Goal: Information Seeking & Learning: Learn about a topic

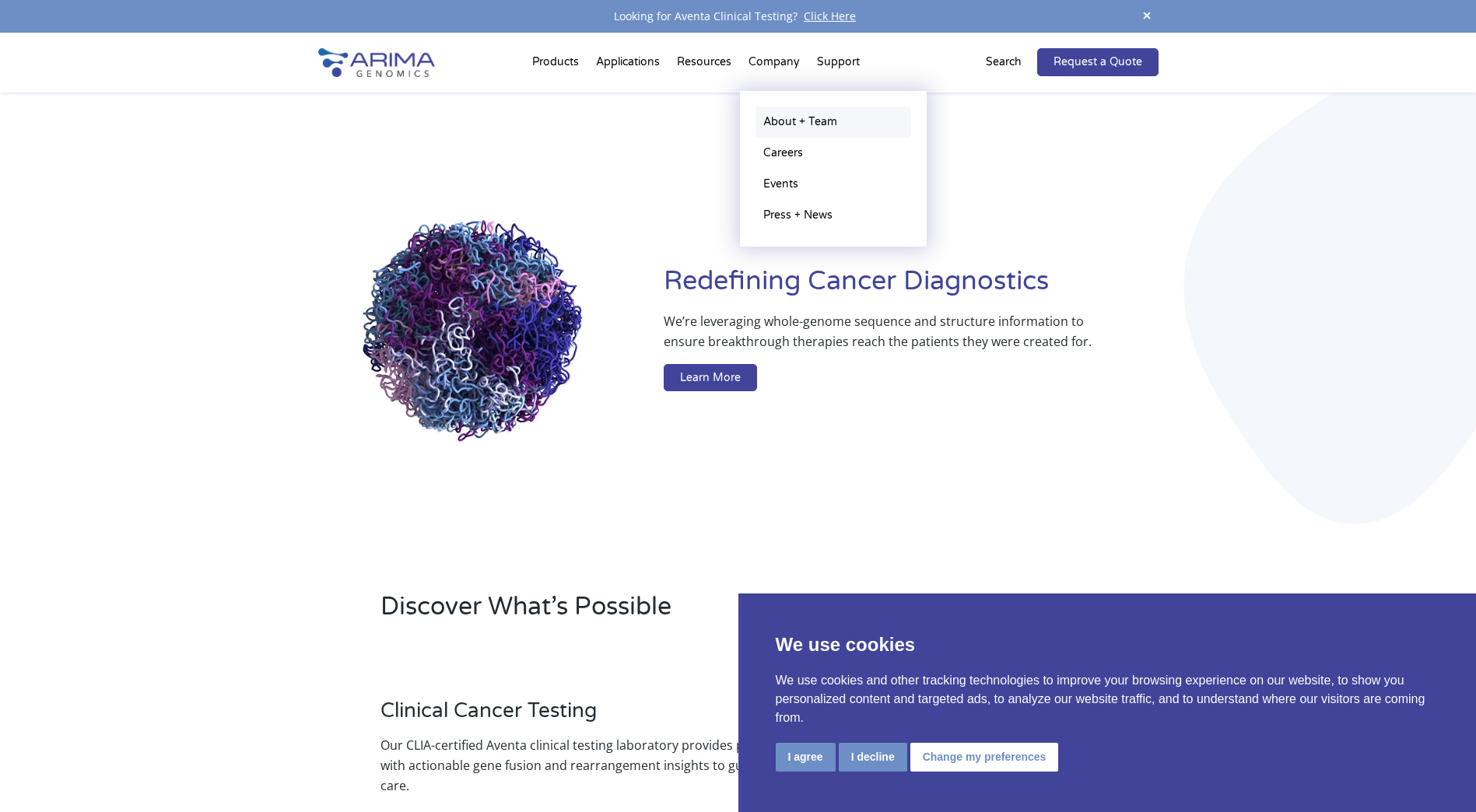
click at [786, 119] on link "About + Team" at bounding box center [833, 123] width 155 height 31
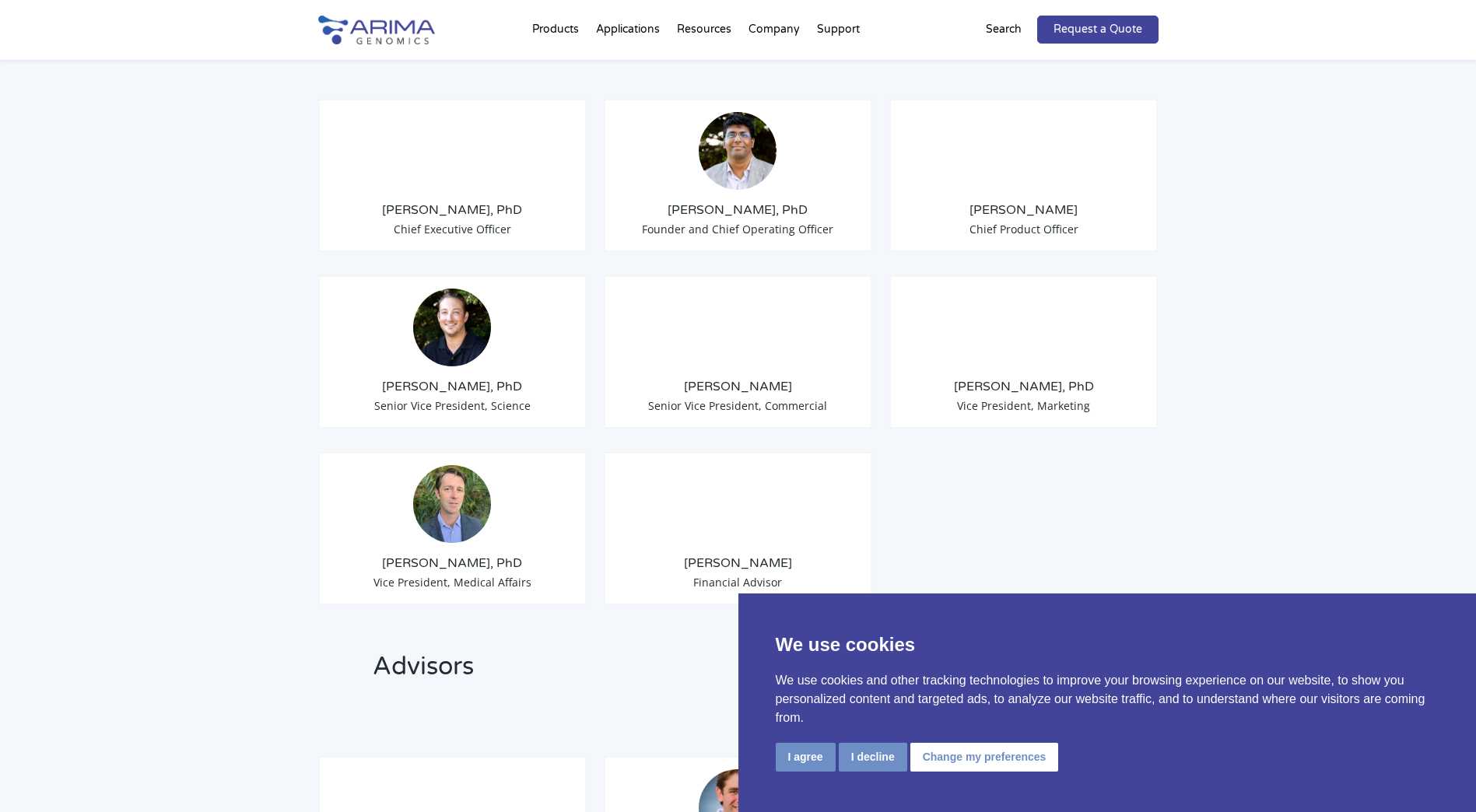
scroll to position [1245, 0]
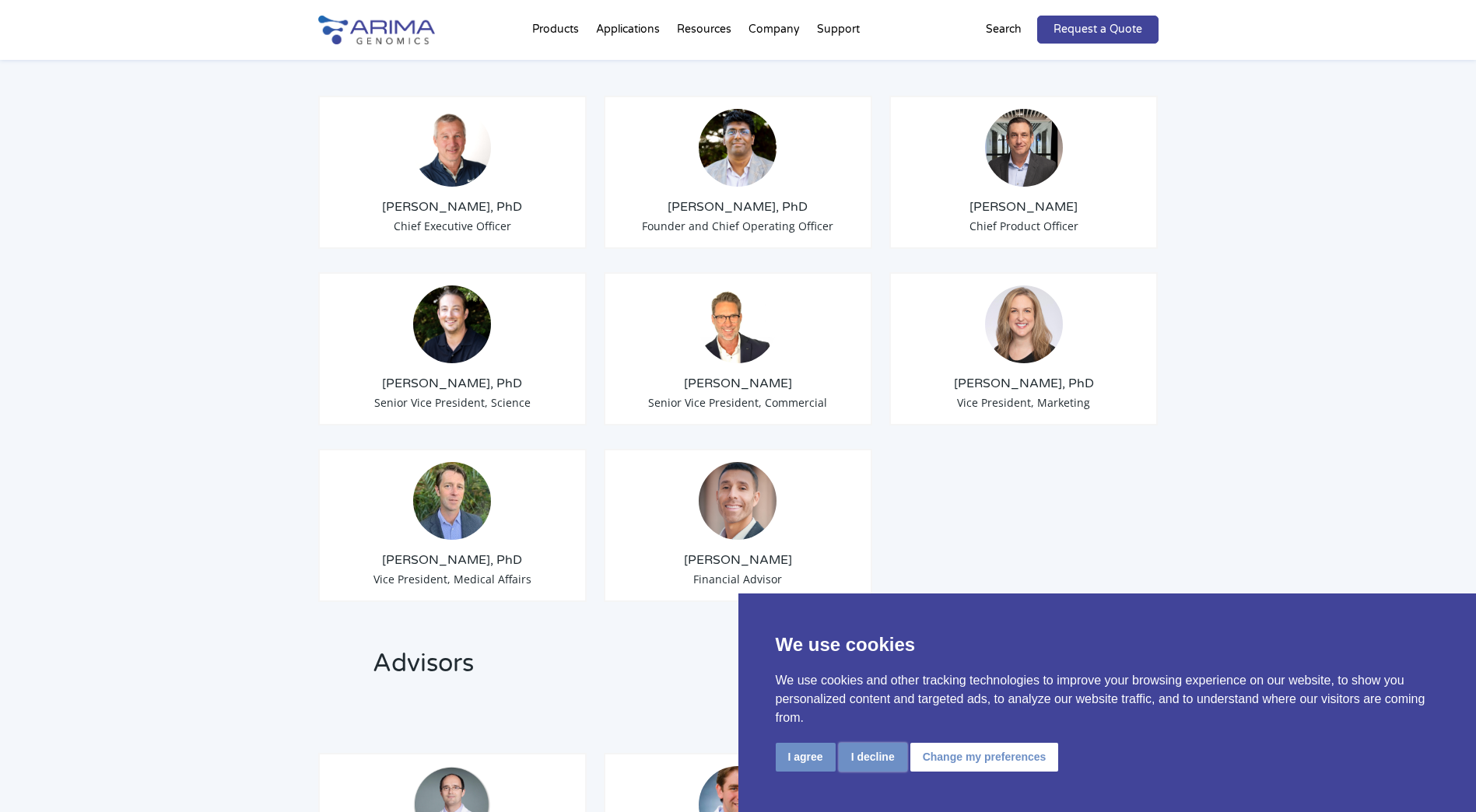
click at [885, 763] on button "I decline" at bounding box center [873, 757] width 68 height 29
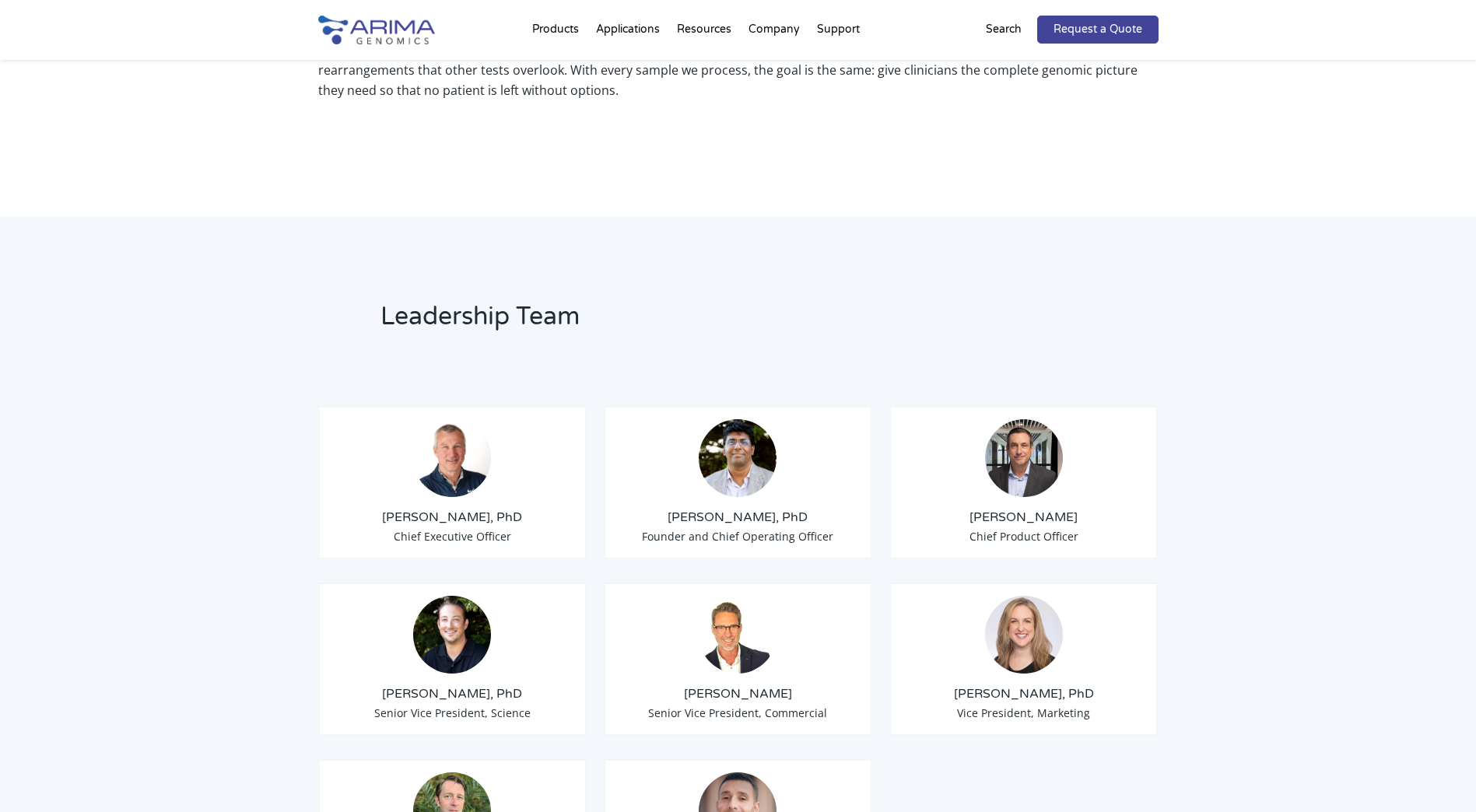
scroll to position [934, 0]
click at [1013, 466] on img at bounding box center [1023, 459] width 78 height 78
click at [474, 476] on div "Tom Willis, PhD Chief Executive Officer" at bounding box center [453, 484] width 269 height 153
click at [462, 466] on img at bounding box center [452, 459] width 78 height 78
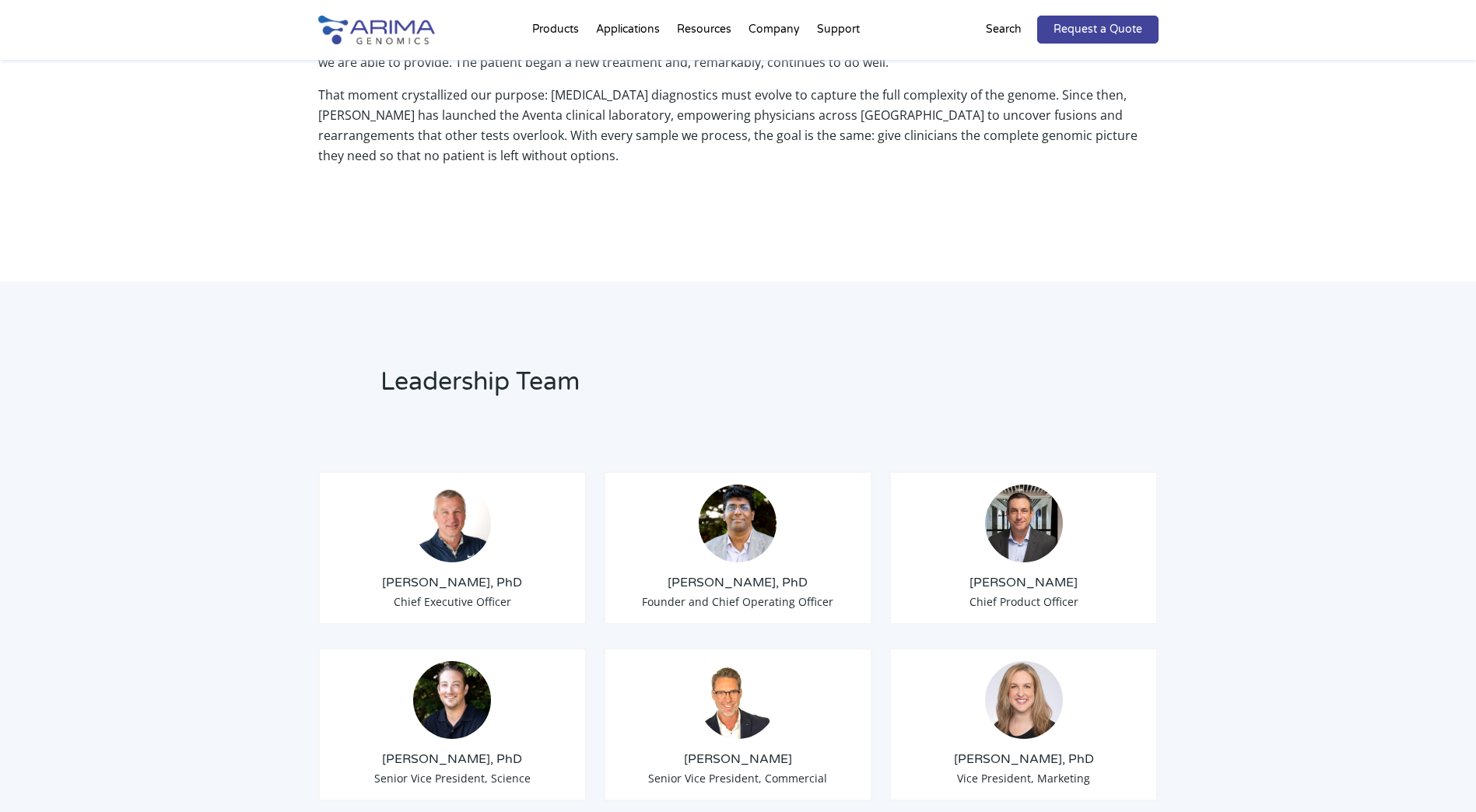
scroll to position [871, 0]
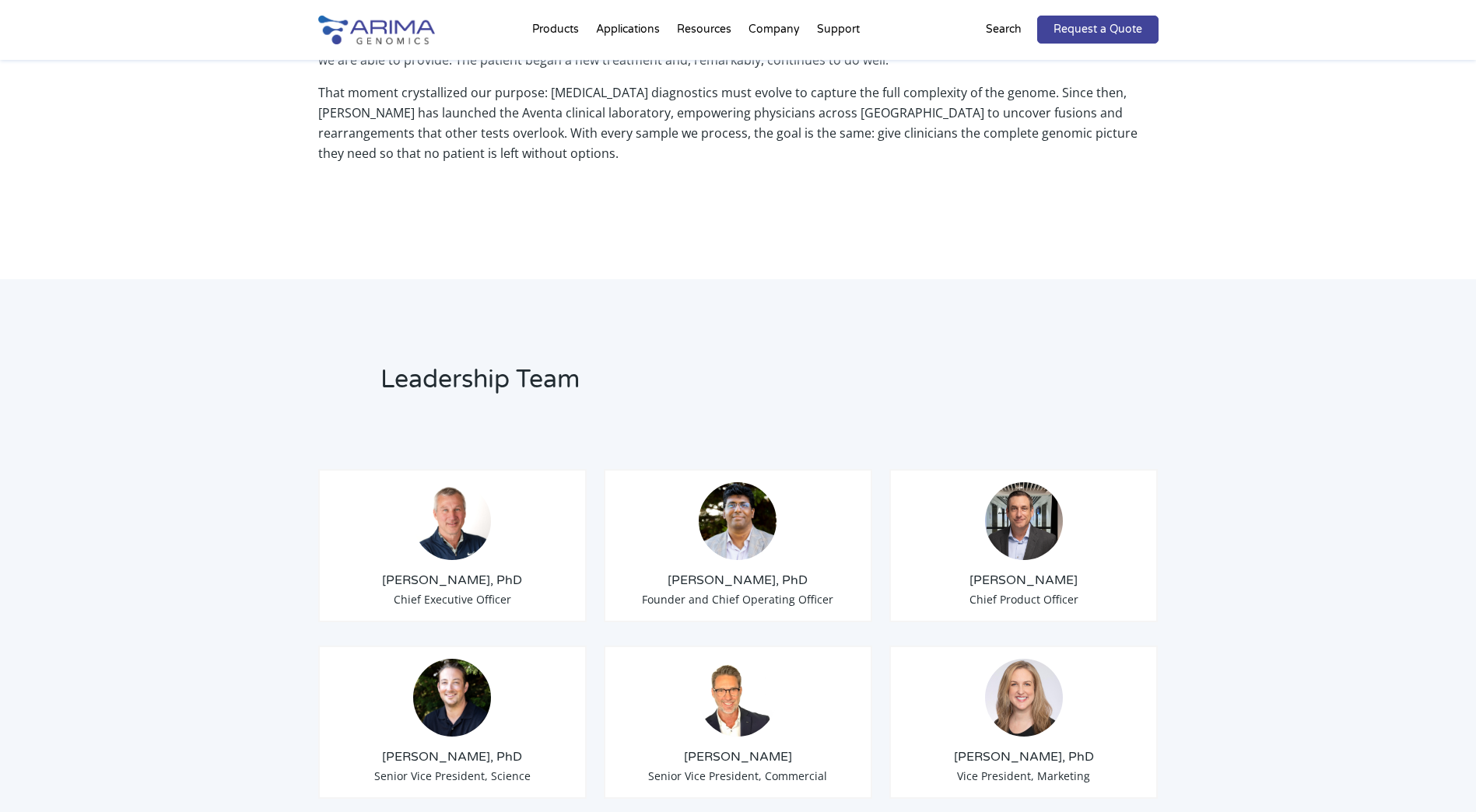
click at [1021, 516] on img at bounding box center [1023, 521] width 78 height 78
click at [479, 572] on h3 "Tom Willis, PhD" at bounding box center [453, 580] width 243 height 17
drag, startPoint x: 405, startPoint y: 562, endPoint x: 466, endPoint y: 568, distance: 61.3
click at [466, 568] on div "Tom Willis, PhD Chief Executive Officer" at bounding box center [453, 545] width 269 height 153
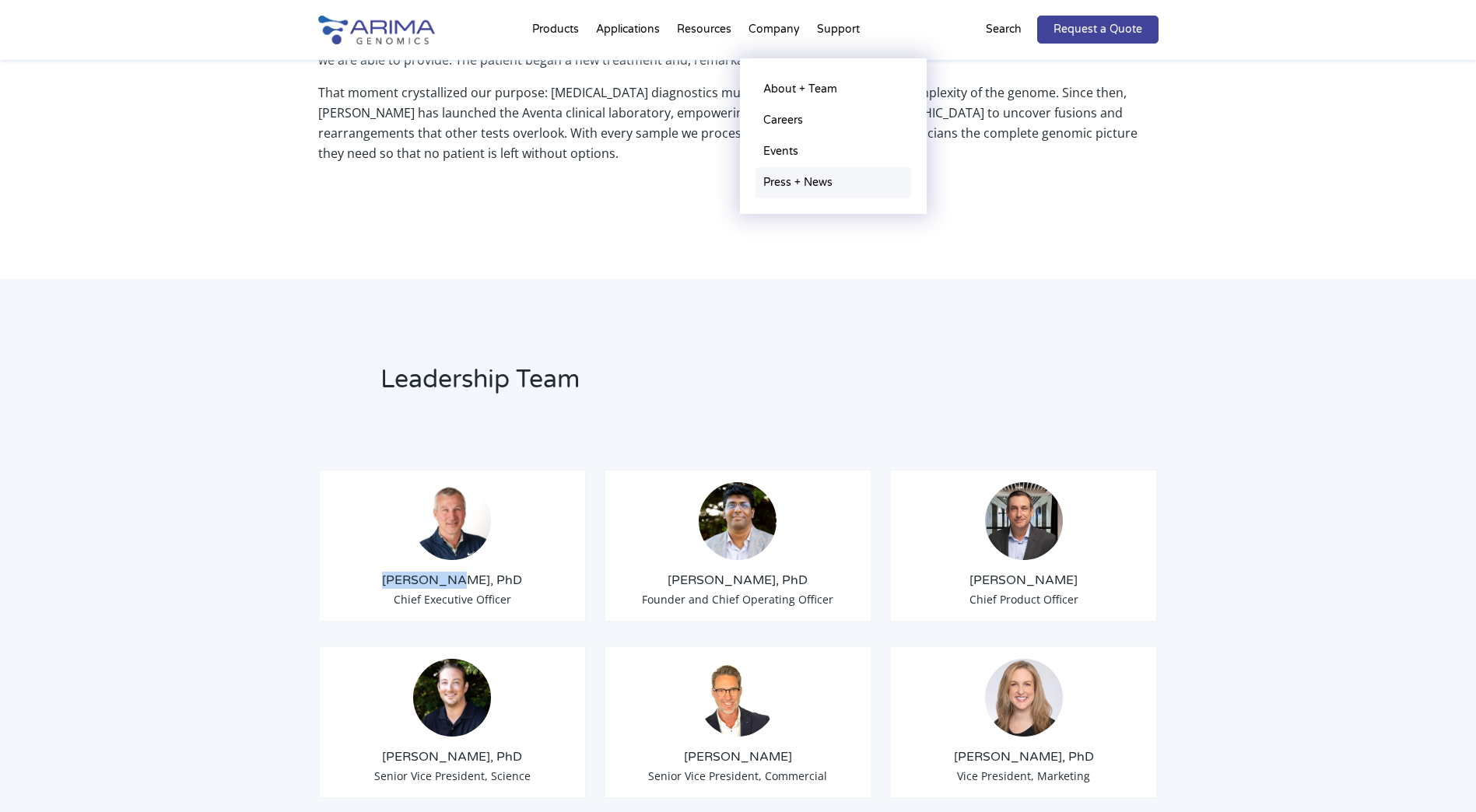
click at [788, 184] on link "Press + News" at bounding box center [833, 183] width 155 height 31
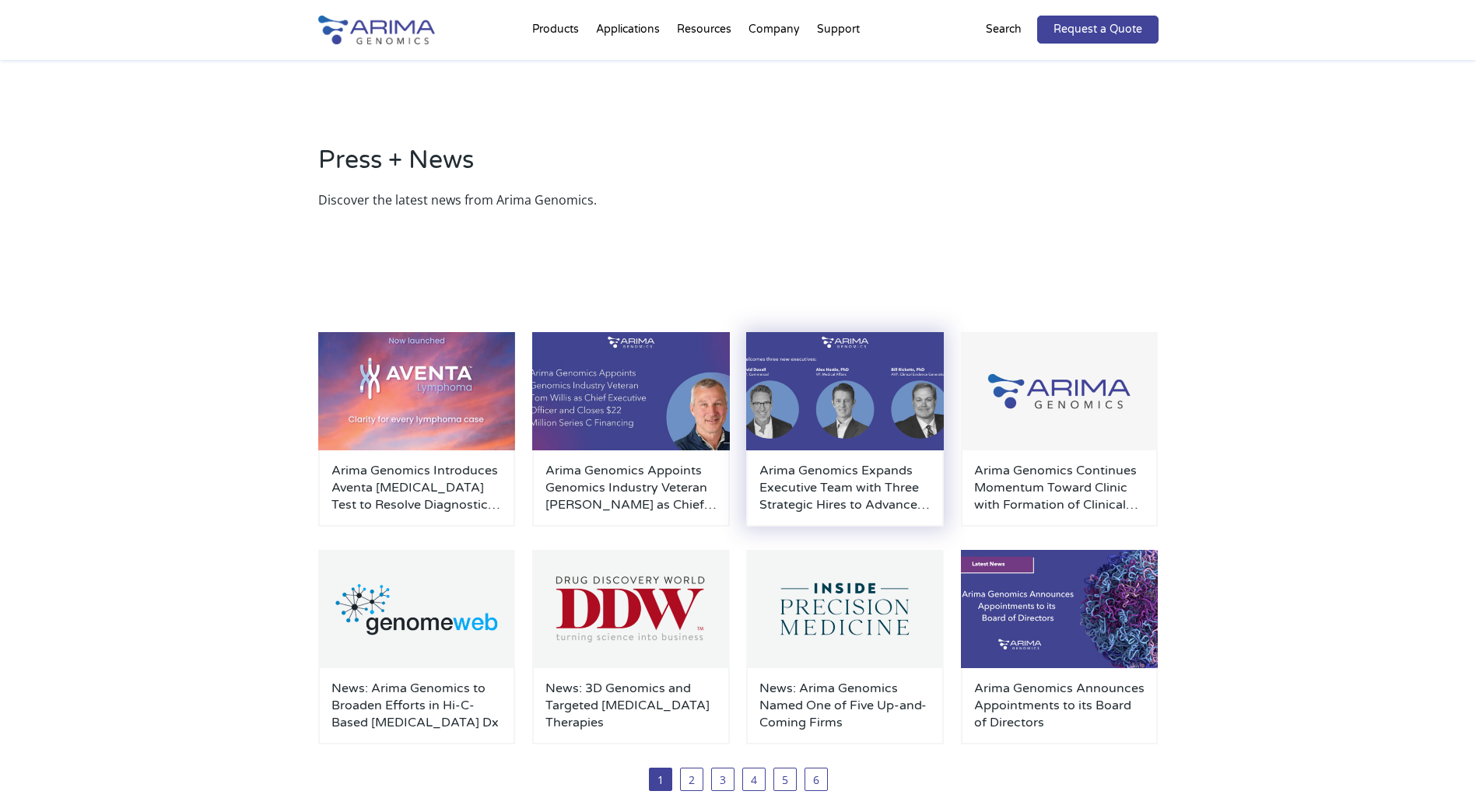
click at [848, 438] on img at bounding box center [845, 392] width 197 height 118
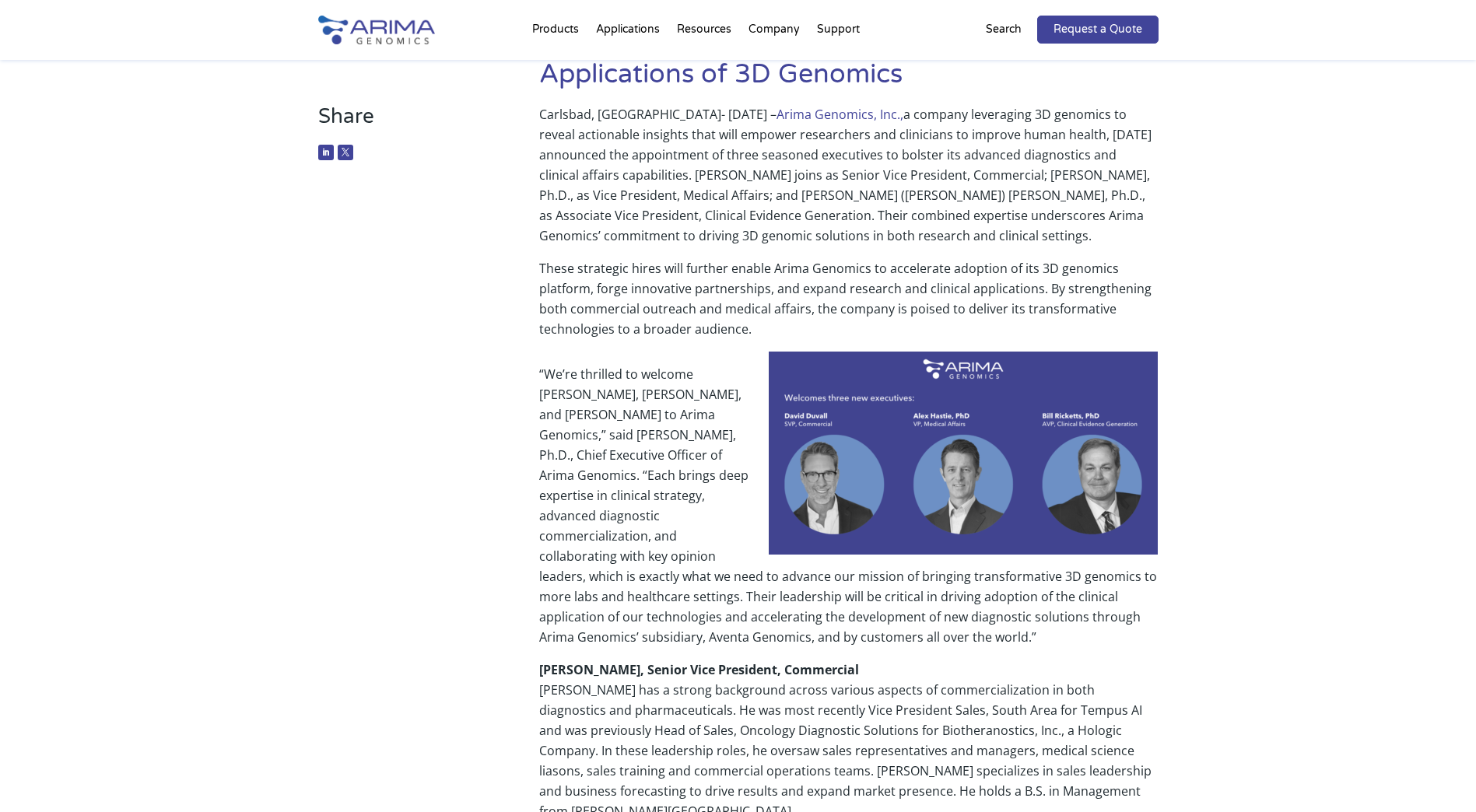
scroll to position [187, 0]
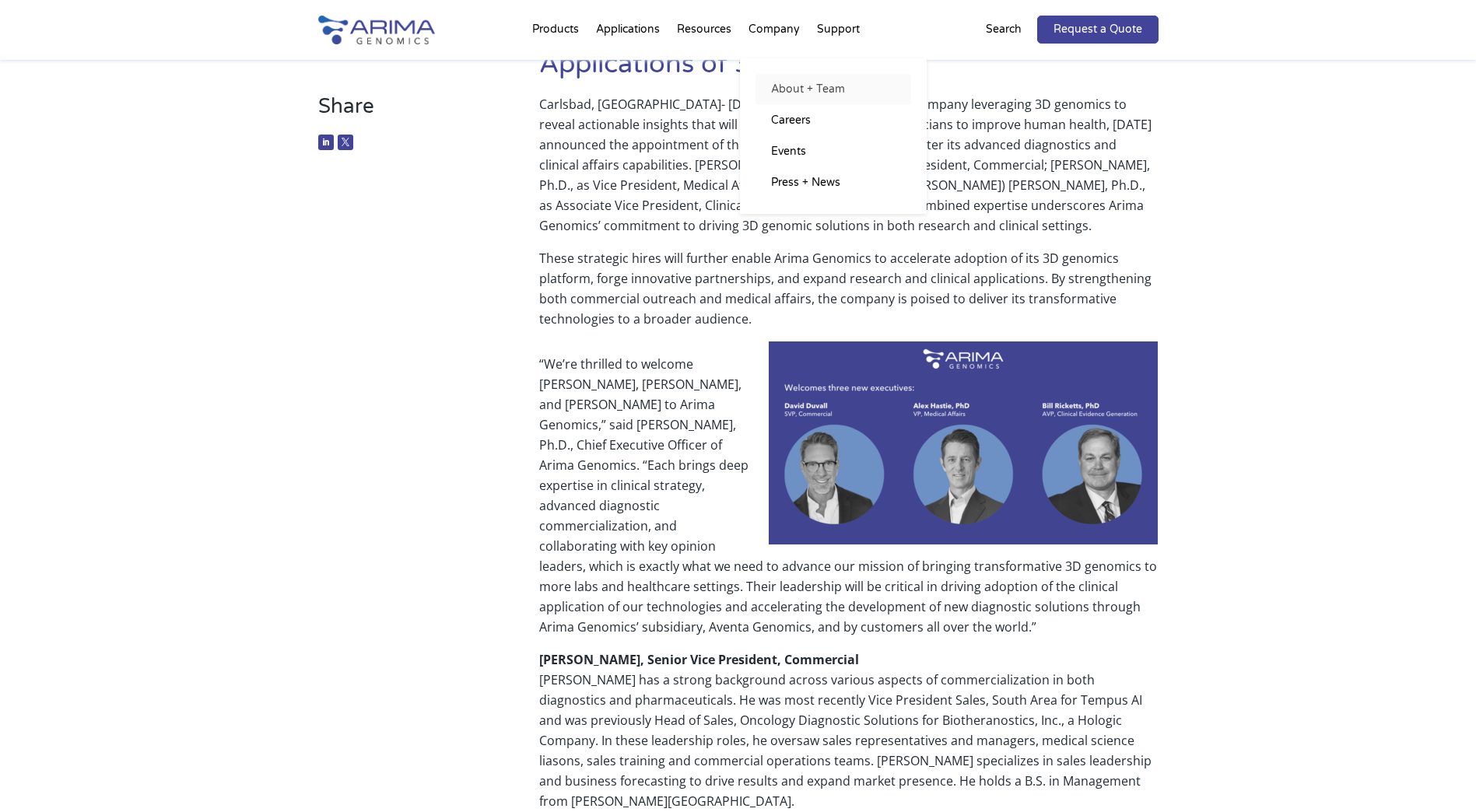
click at [791, 91] on link "About + Team" at bounding box center [833, 90] width 155 height 31
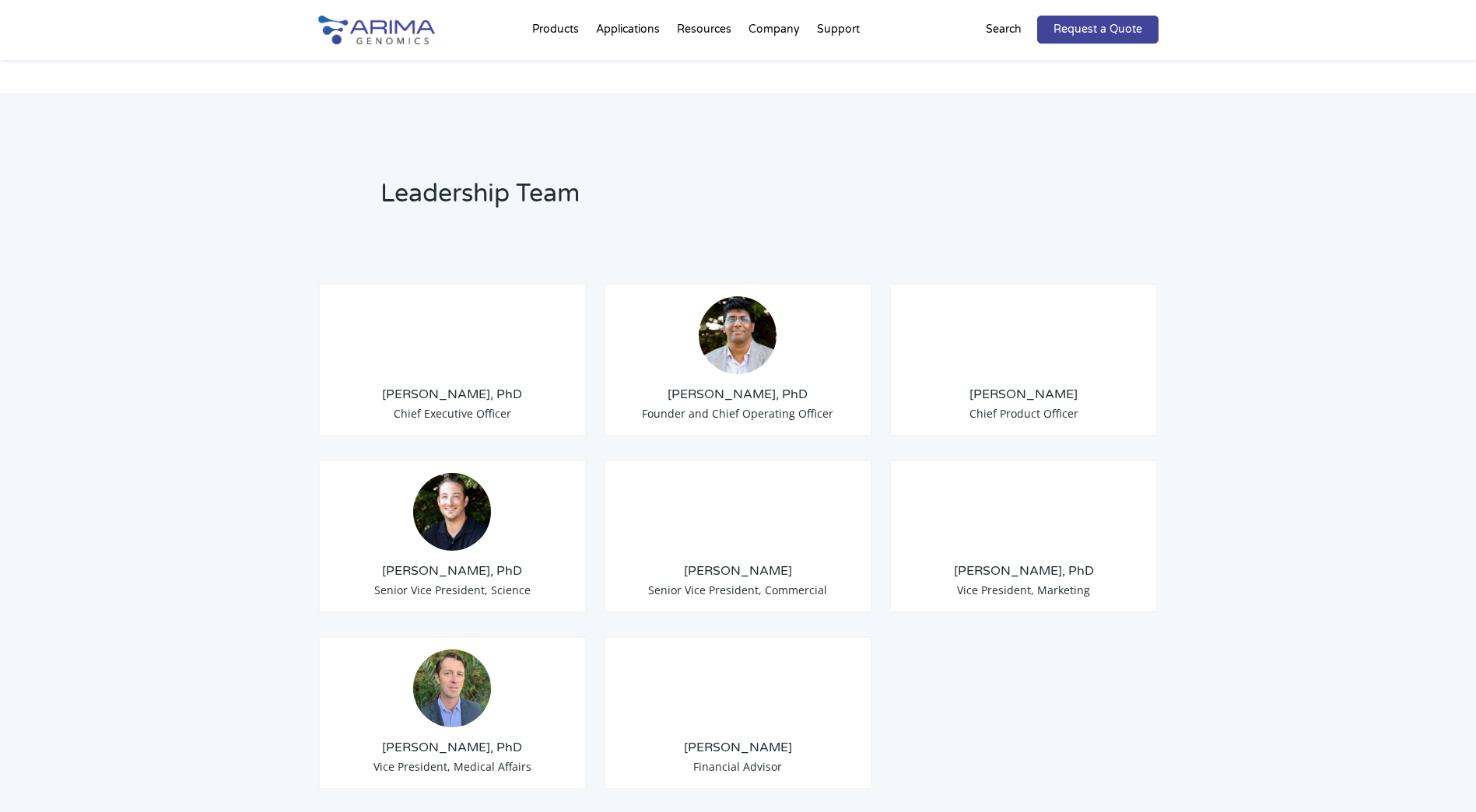
scroll to position [1058, 0]
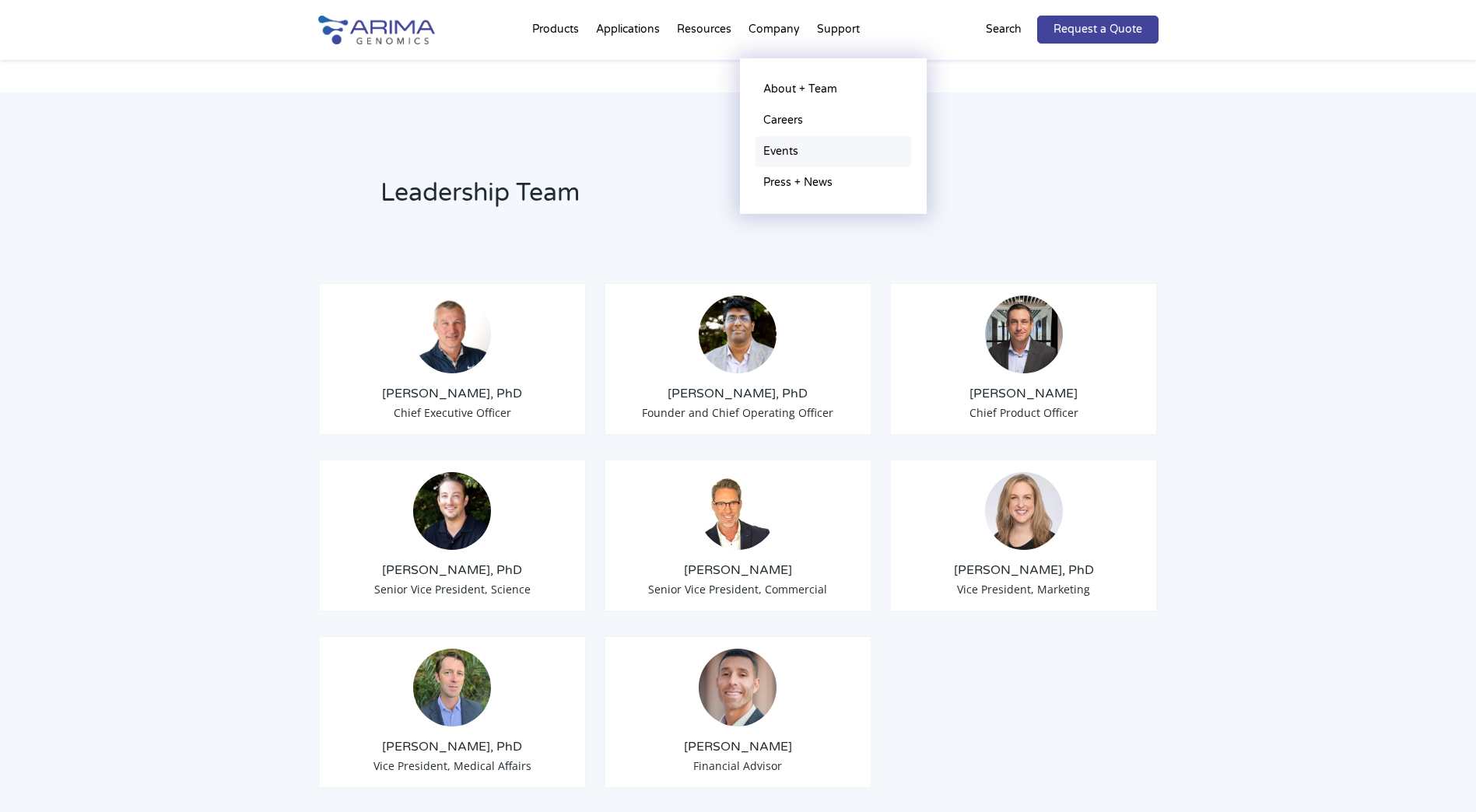
click at [784, 151] on link "Events" at bounding box center [833, 152] width 155 height 31
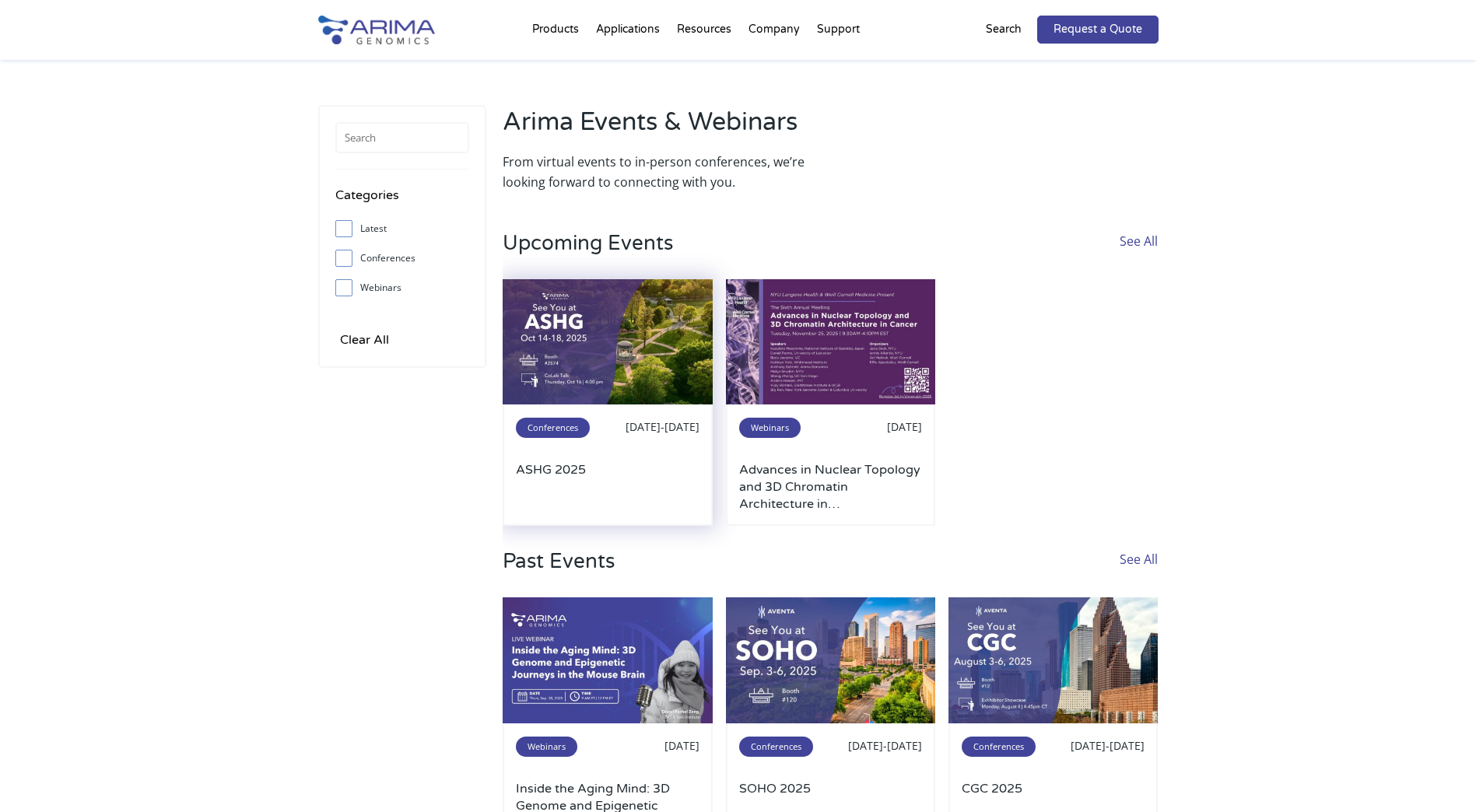
click at [660, 350] on img at bounding box center [607, 342] width 210 height 126
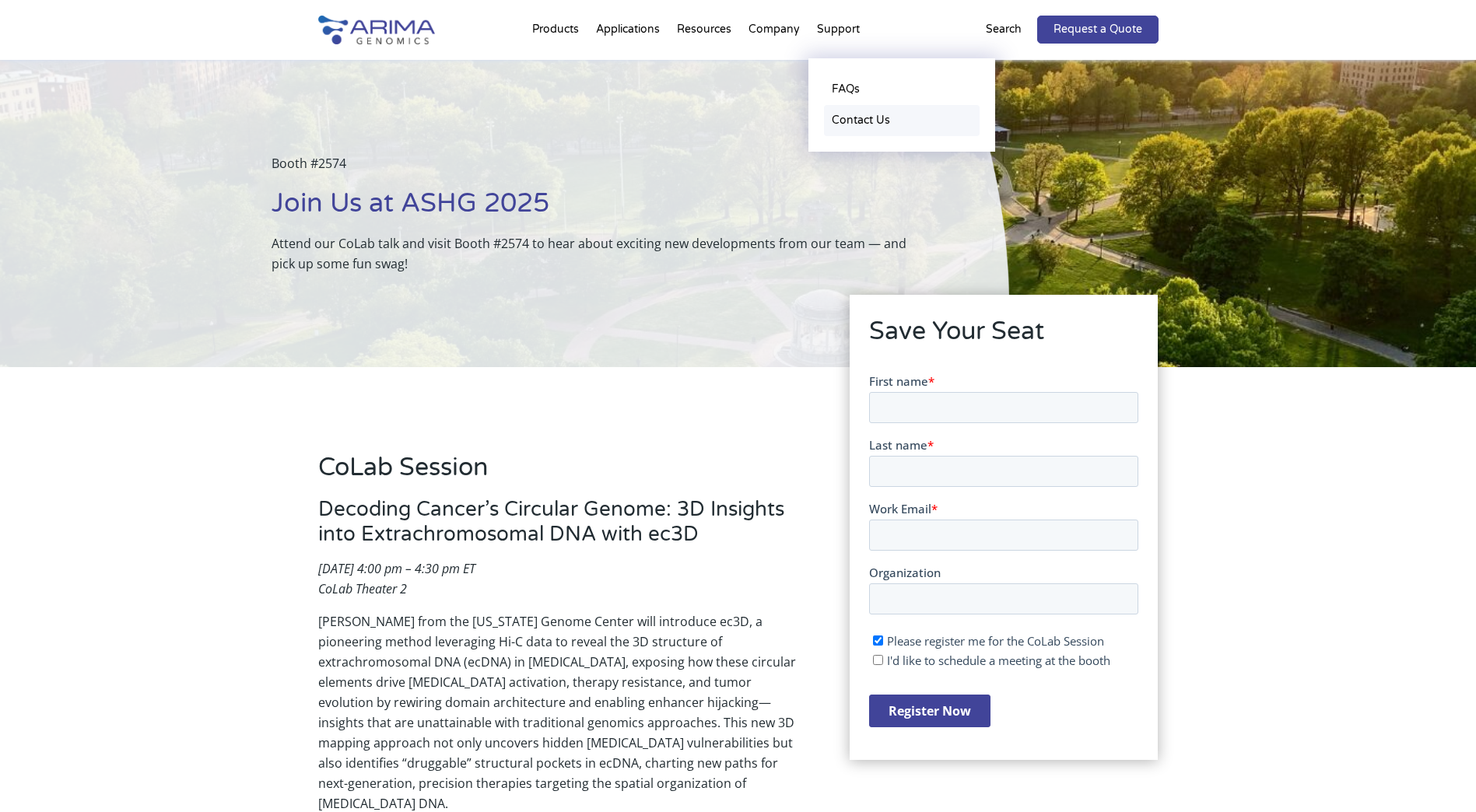
click at [868, 118] on link "Contact Us" at bounding box center [902, 121] width 155 height 31
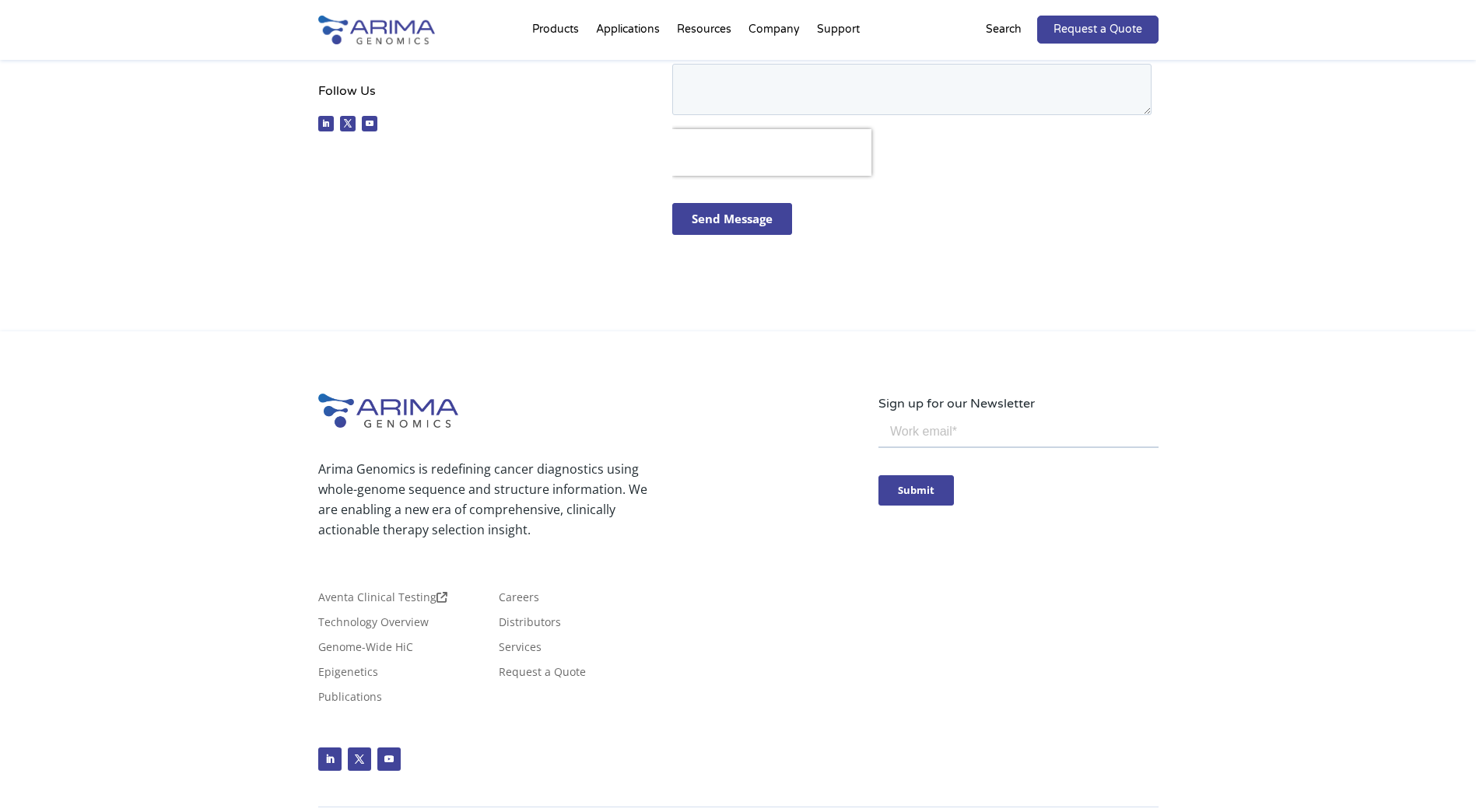
scroll to position [657, 0]
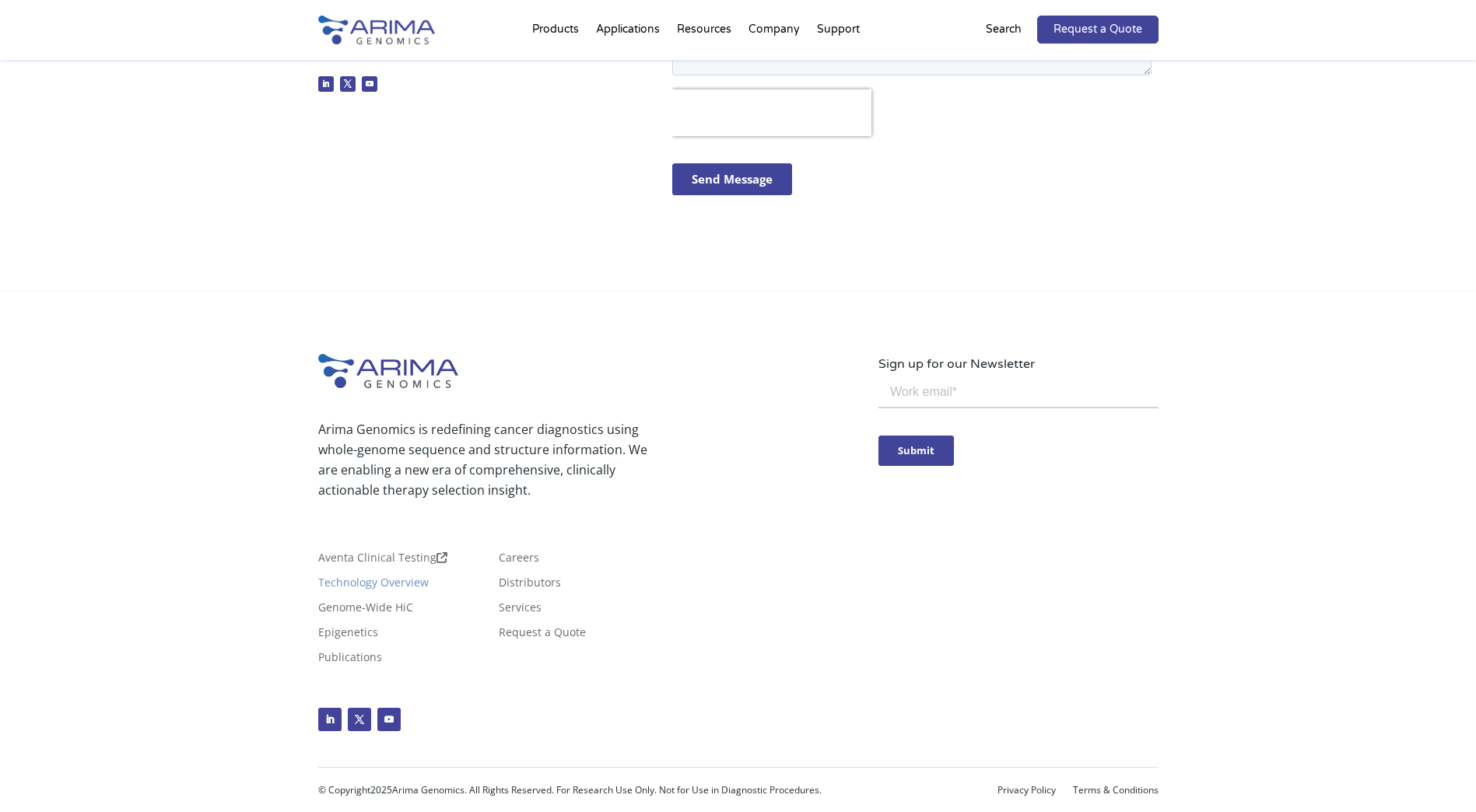
click at [383, 583] on link "Technology Overview" at bounding box center [374, 586] width 110 height 17
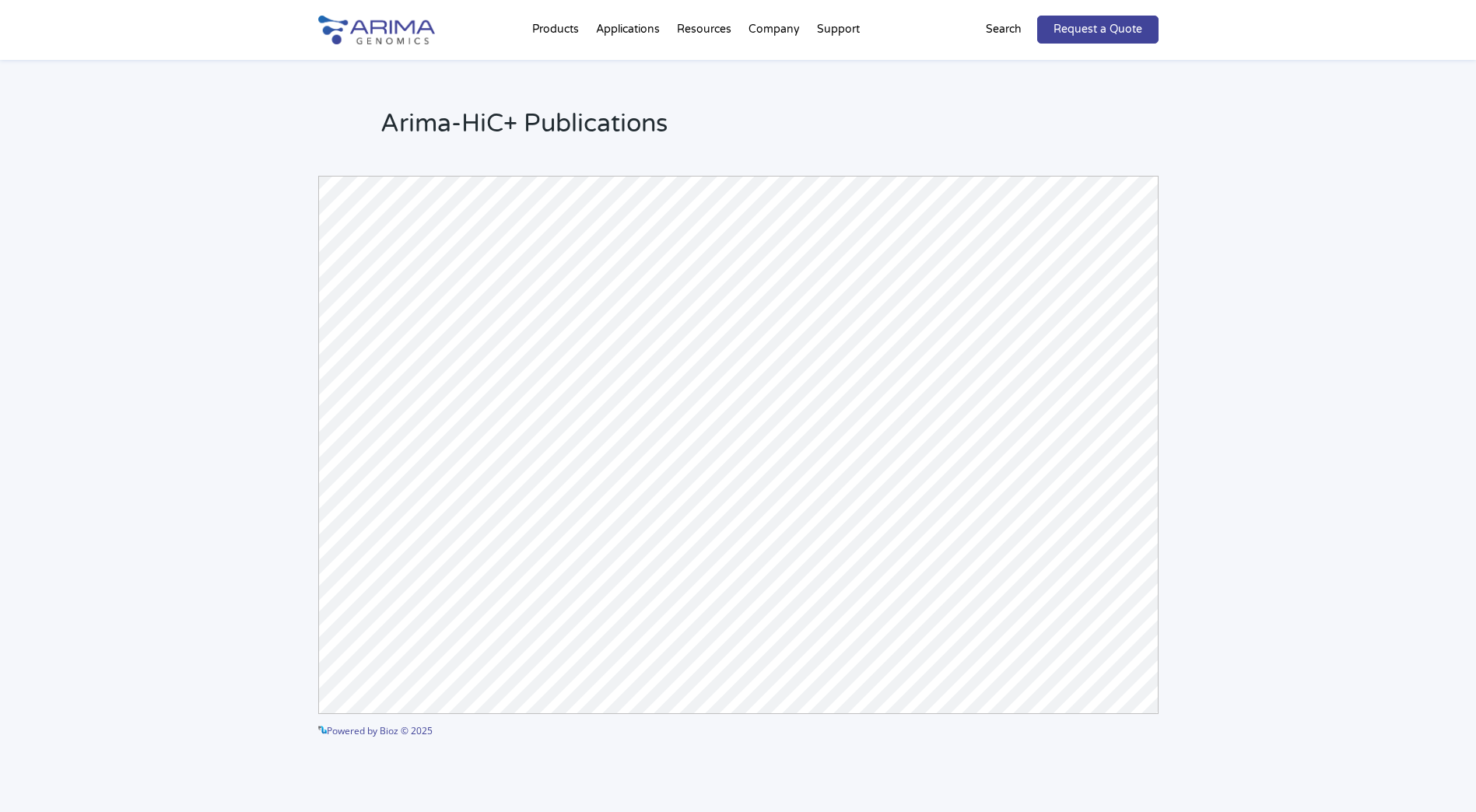
scroll to position [3641, 0]
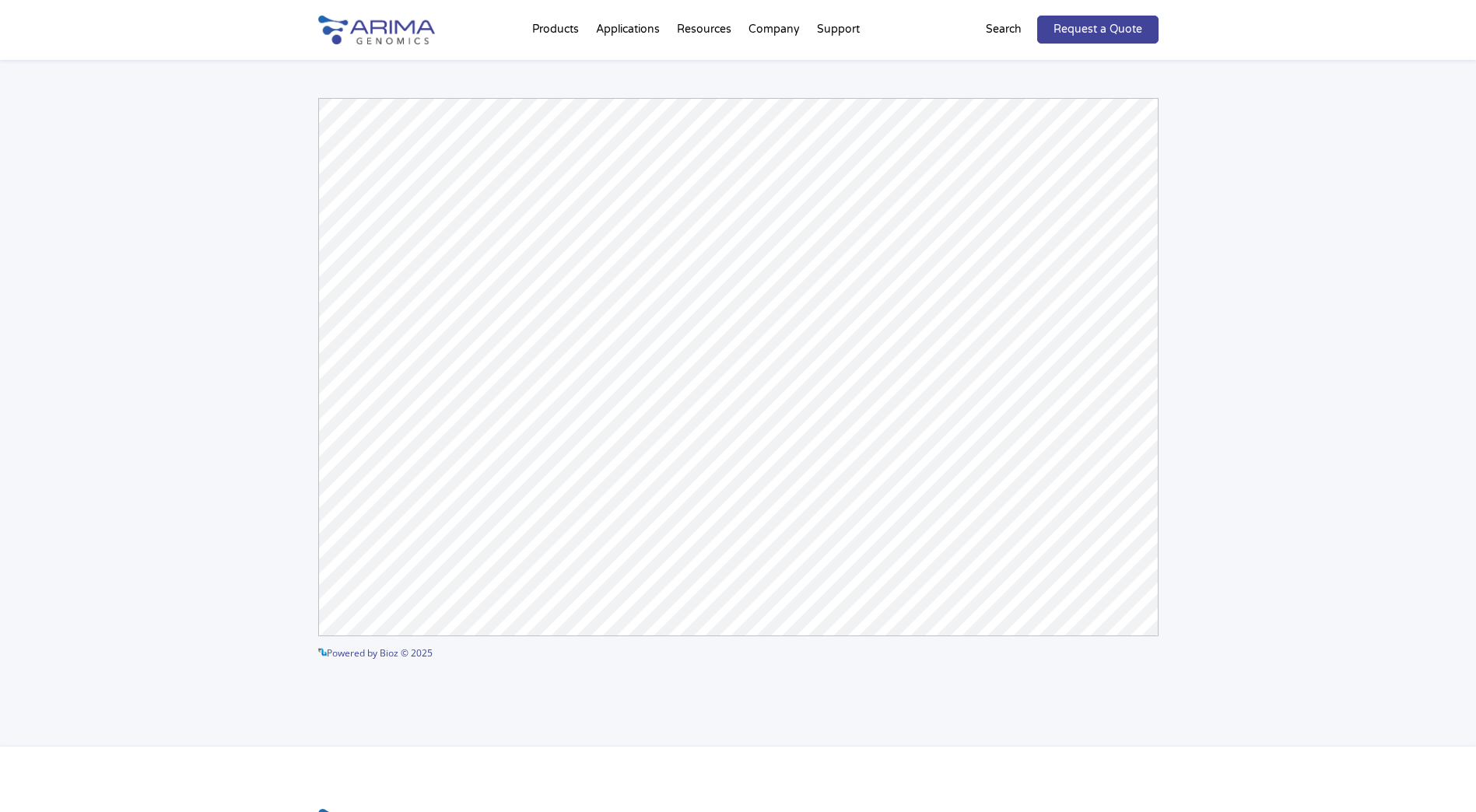
click at [1235, 517] on div "Arima-HiC+ Publications Powered by Bioz © 2025 See more details on Bioz" at bounding box center [738, 346] width 1476 height 802
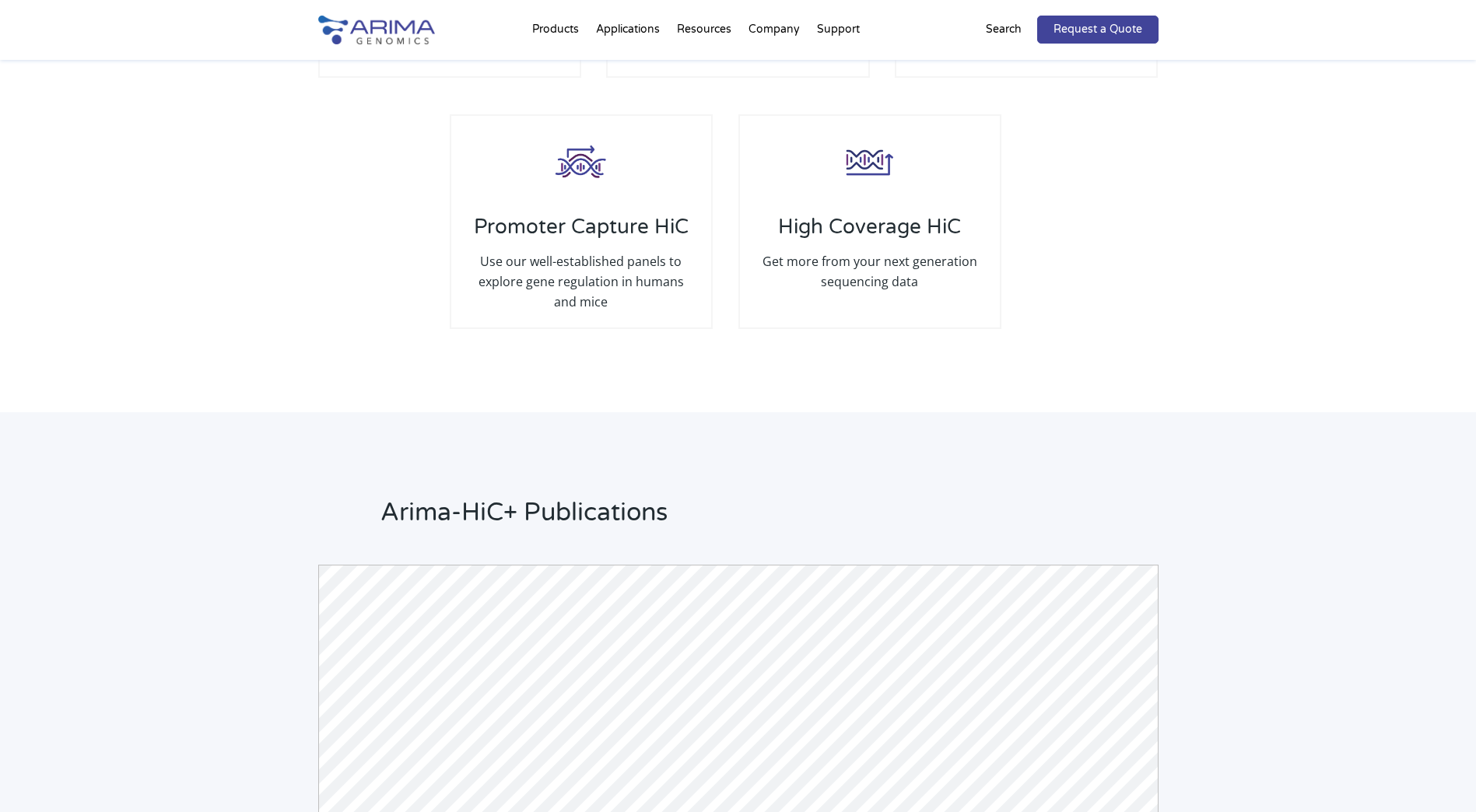
click at [393, 20] on img at bounding box center [377, 30] width 117 height 29
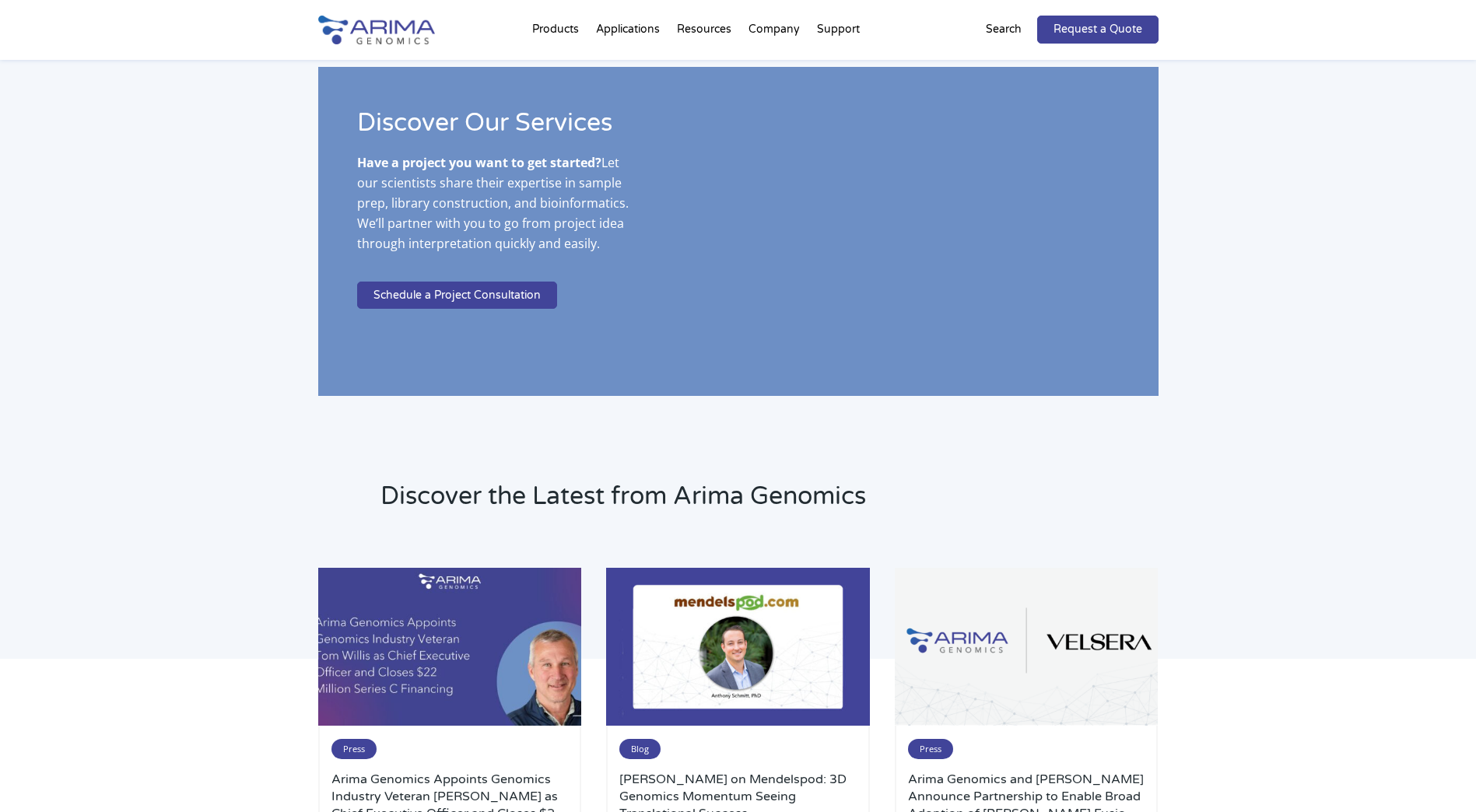
scroll to position [2863, 0]
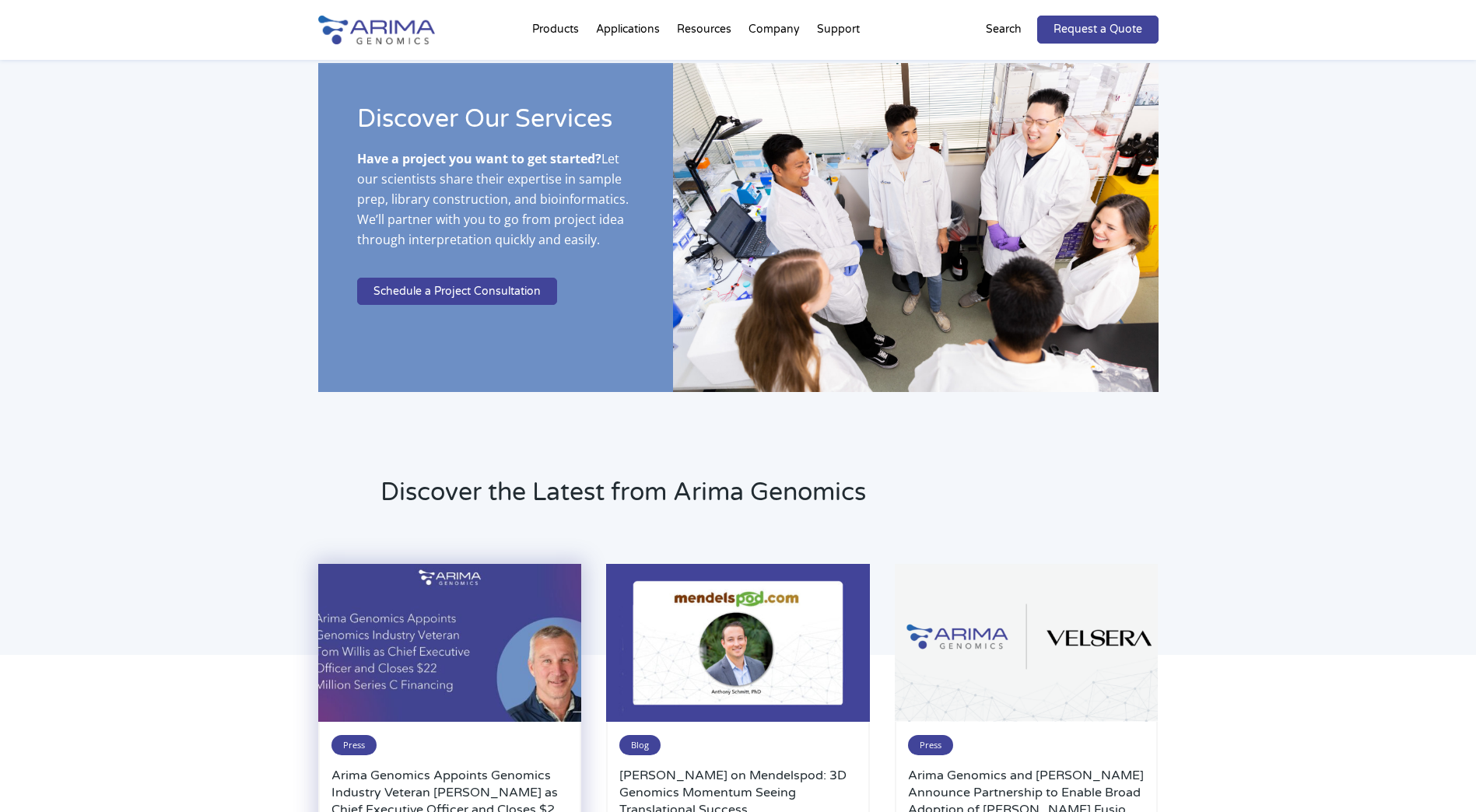
click at [425, 654] on img at bounding box center [450, 643] width 263 height 158
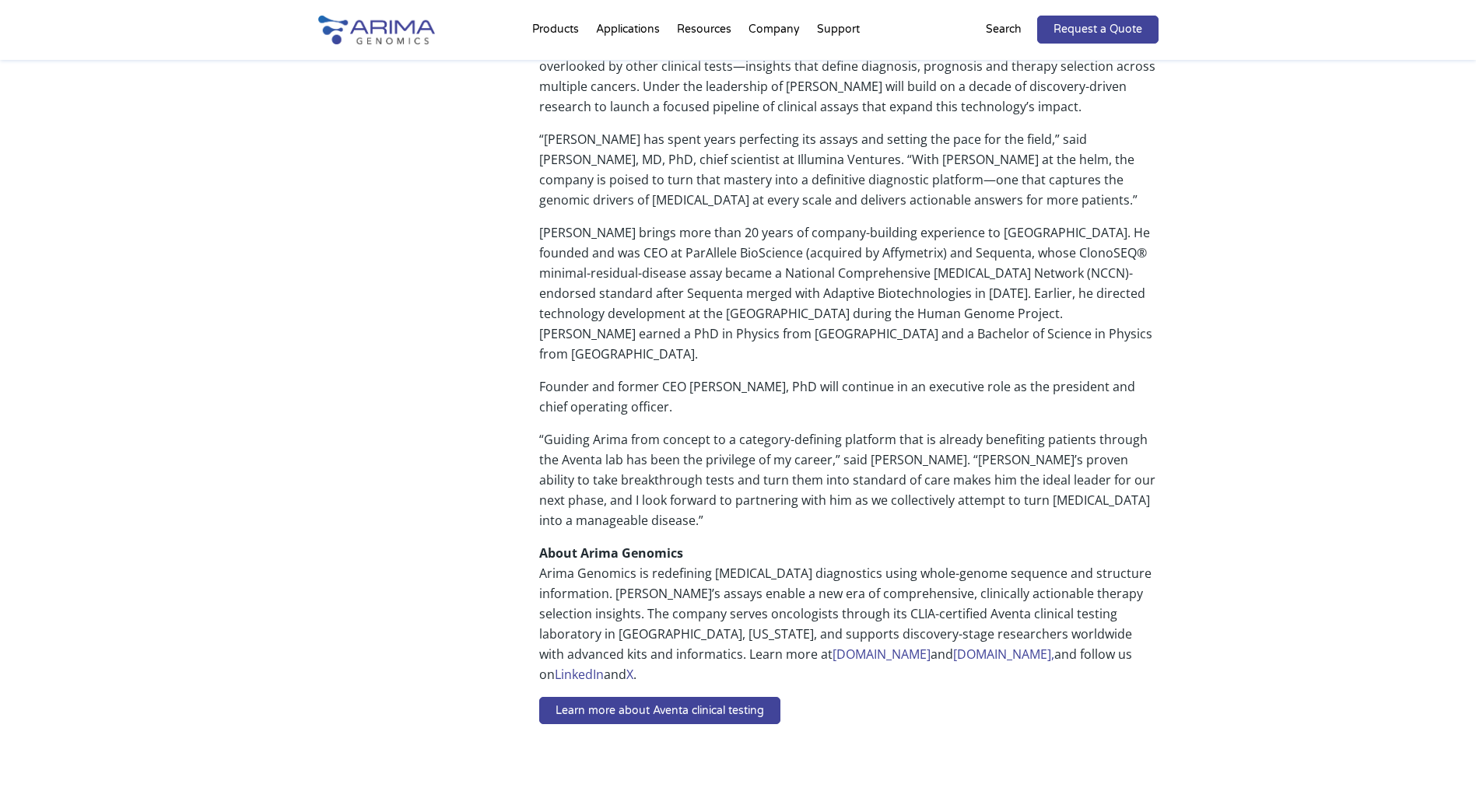
scroll to position [747, 0]
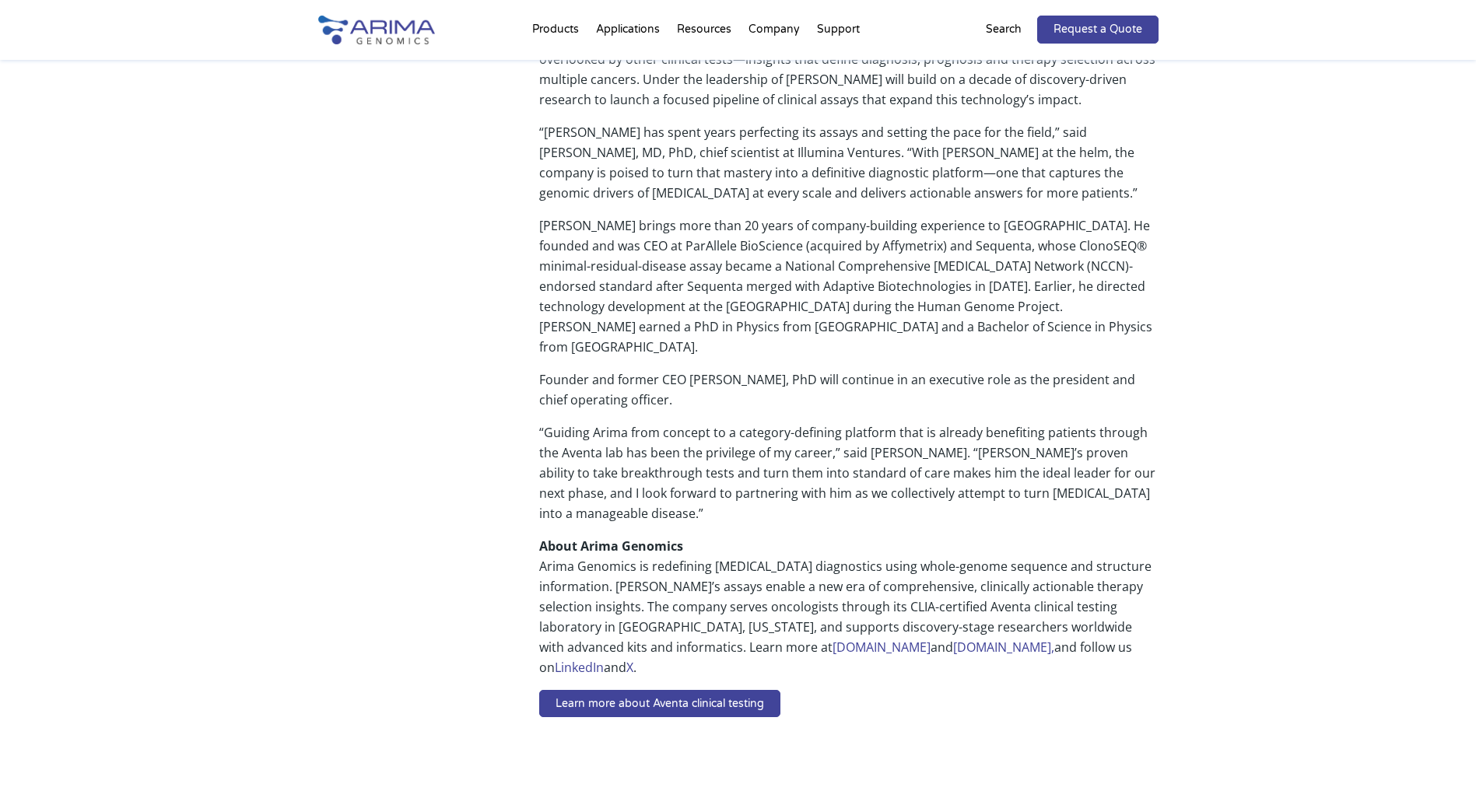
click at [685, 736] on p at bounding box center [848, 746] width 619 height 21
click at [473, 640] on div "Share llumina Ventures leads round to accelerate [PERSON_NAME]’s clinical expan…" at bounding box center [738, 155] width 840 height 1244
